Goal: Find specific page/section: Find specific page/section

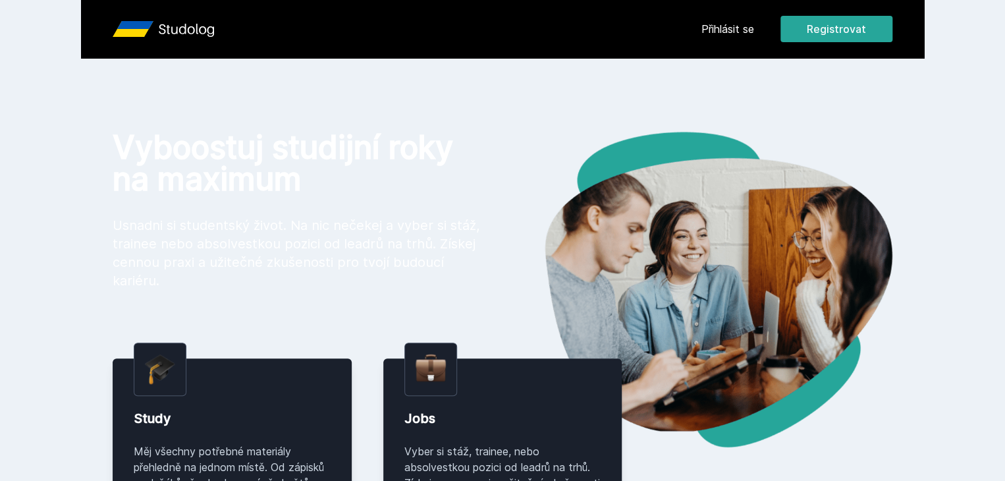
click at [754, 33] on link "Přihlásit se" at bounding box center [727, 29] width 53 height 16
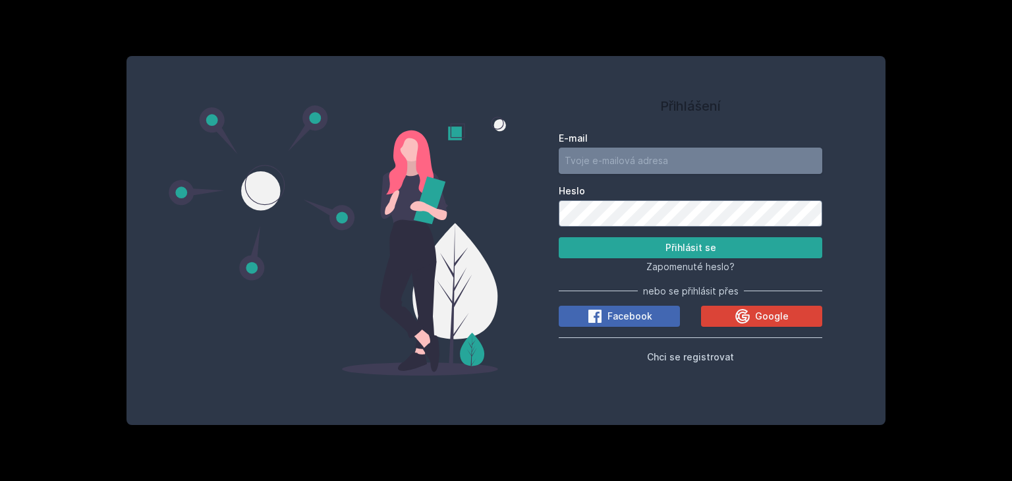
type input "[EMAIL_ADDRESS][DOMAIN_NAME]"
click at [656, 252] on button "Přihlásit se" at bounding box center [690, 247] width 263 height 21
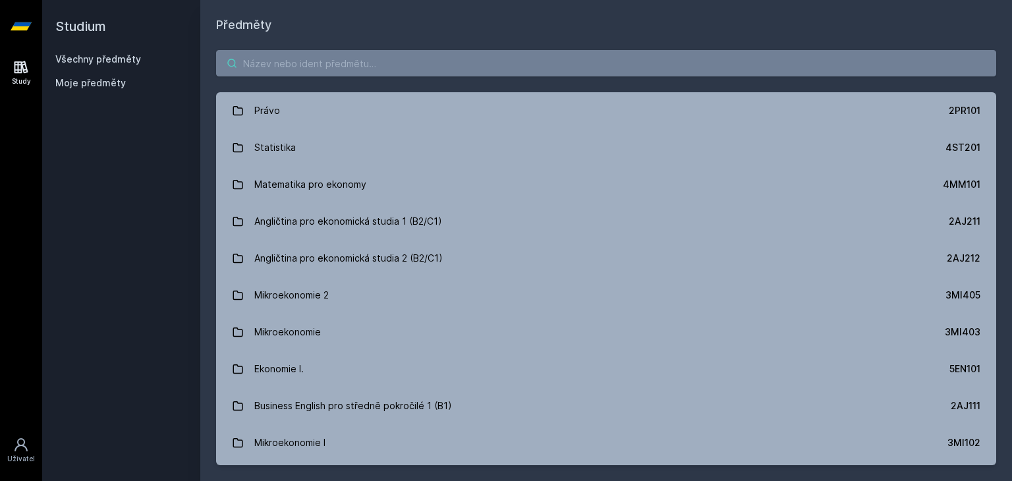
click at [391, 64] on input "search" at bounding box center [606, 63] width 780 height 26
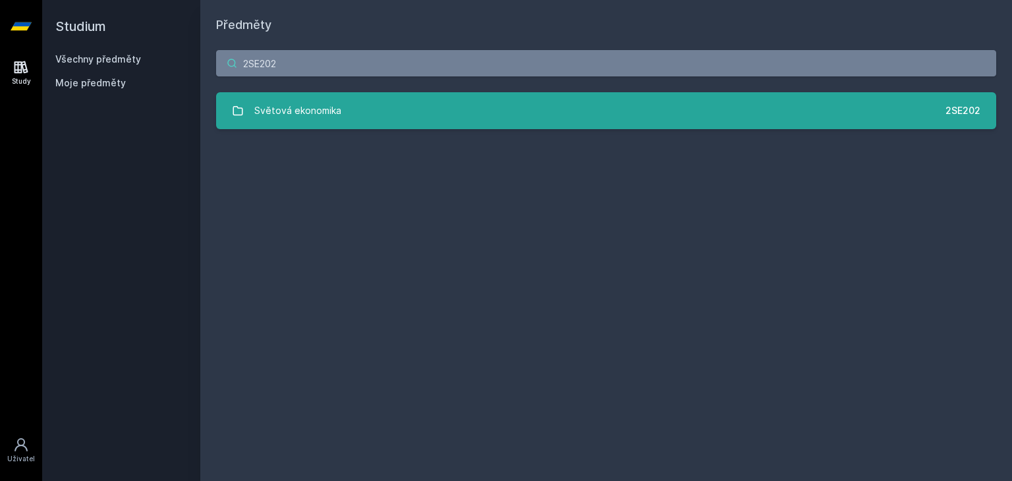
type input "2SE202"
click at [420, 119] on link "Světová ekonomika 2SE202" at bounding box center [606, 110] width 780 height 37
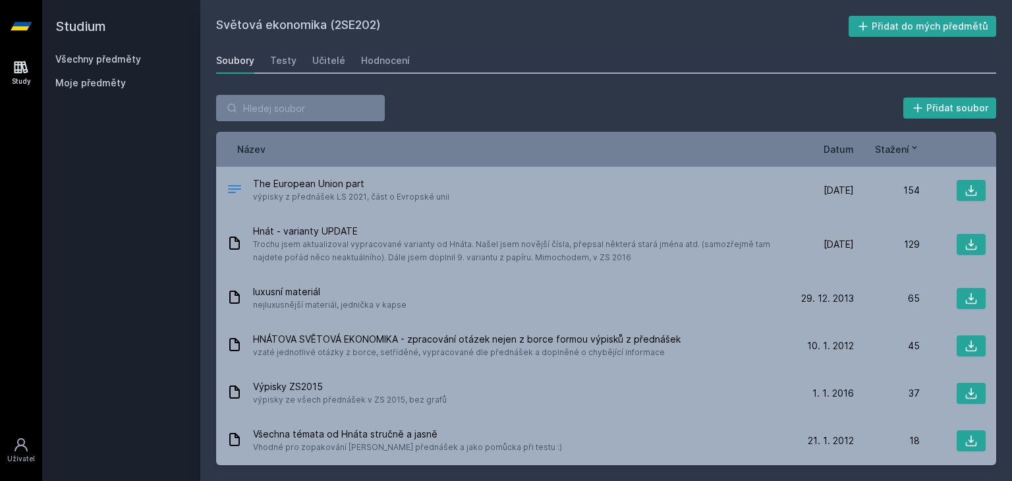
click at [840, 151] on span "Datum" at bounding box center [838, 149] width 30 height 14
